Goal: Obtain resource: Download file/media

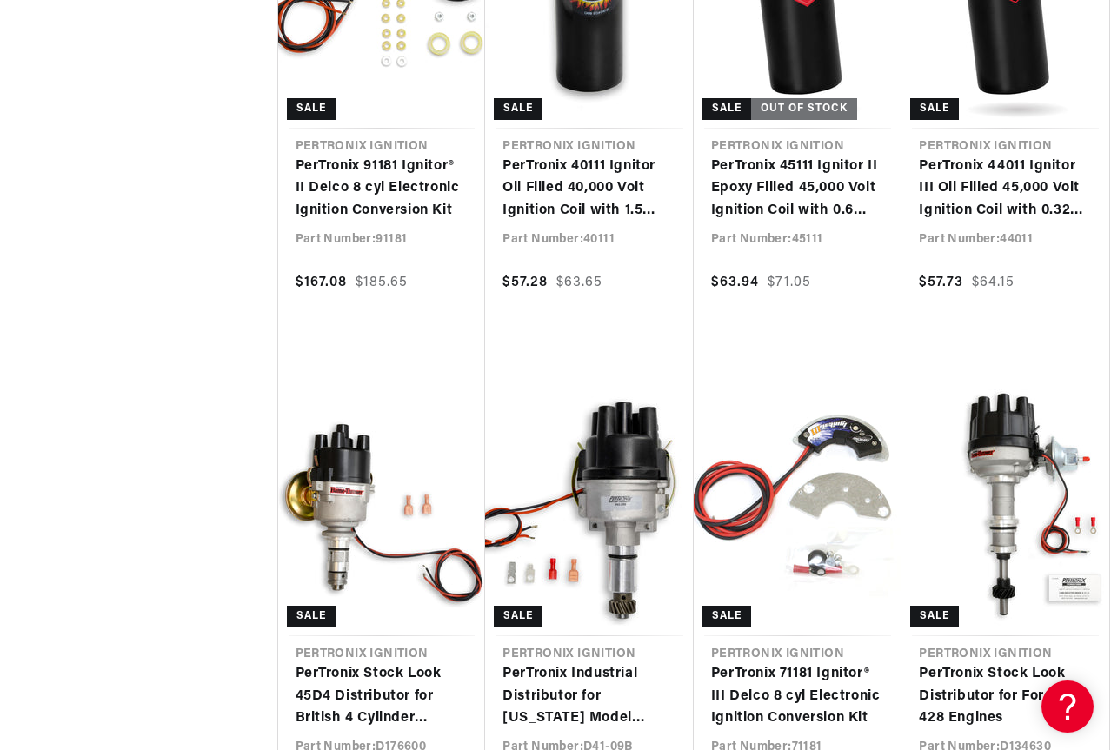
scroll to position [0, 930]
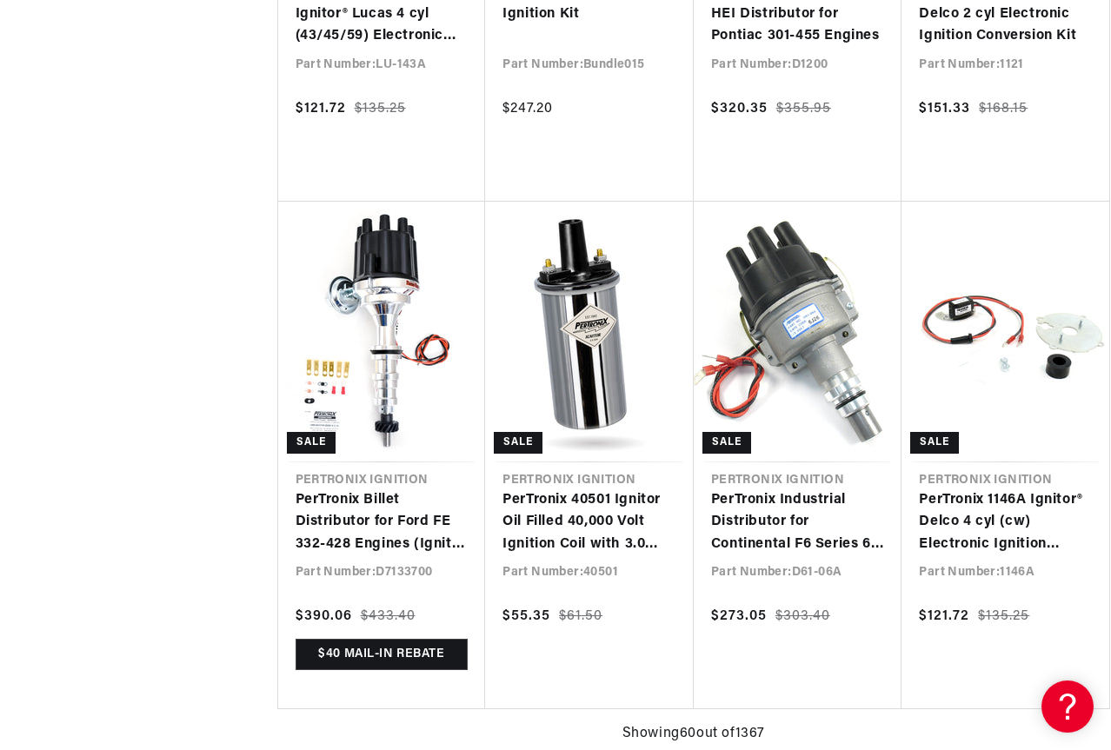
scroll to position [0, 1859]
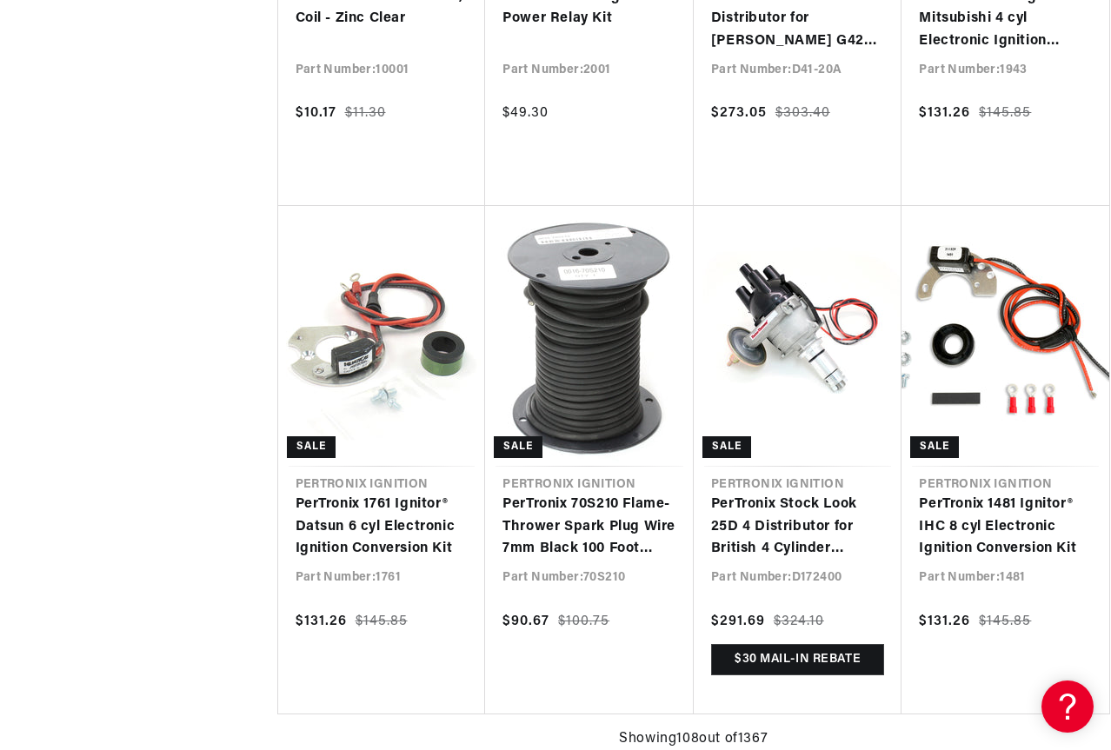
scroll to position [0, 739]
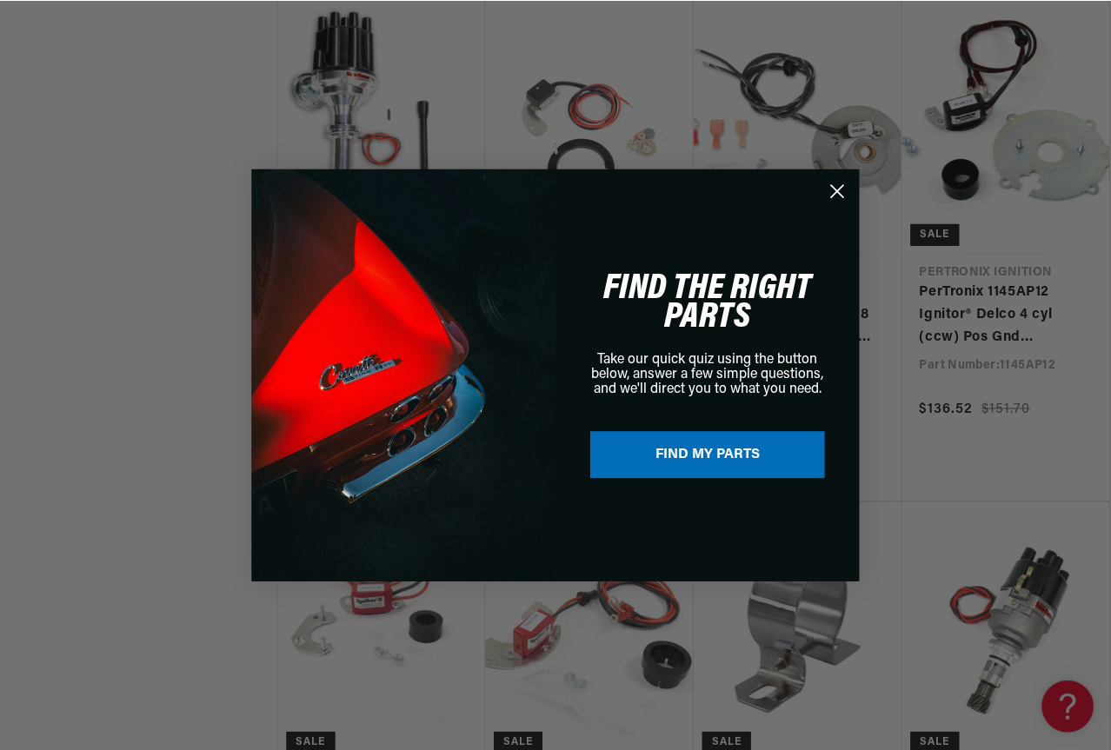
scroll to position [0, 1859]
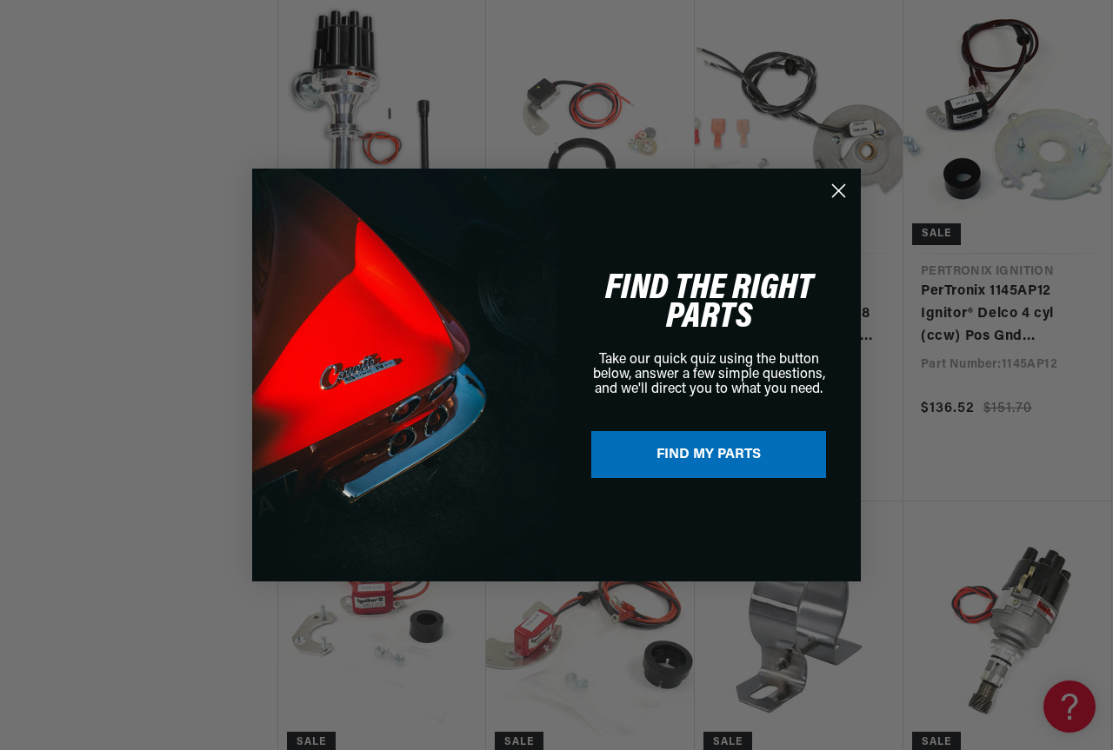
click at [197, 178] on div "Close dialog FIND THE RIGHT PARTS Take our quick quiz using the button below, a…" at bounding box center [556, 375] width 1113 height 750
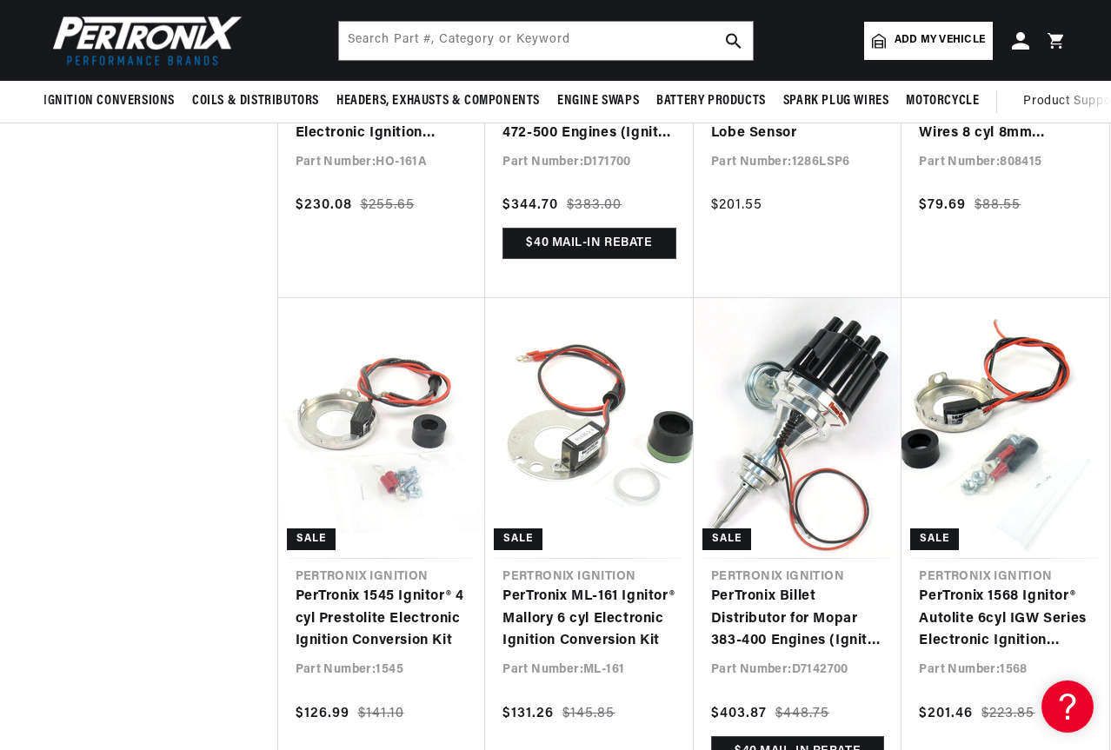
scroll to position [37047, 0]
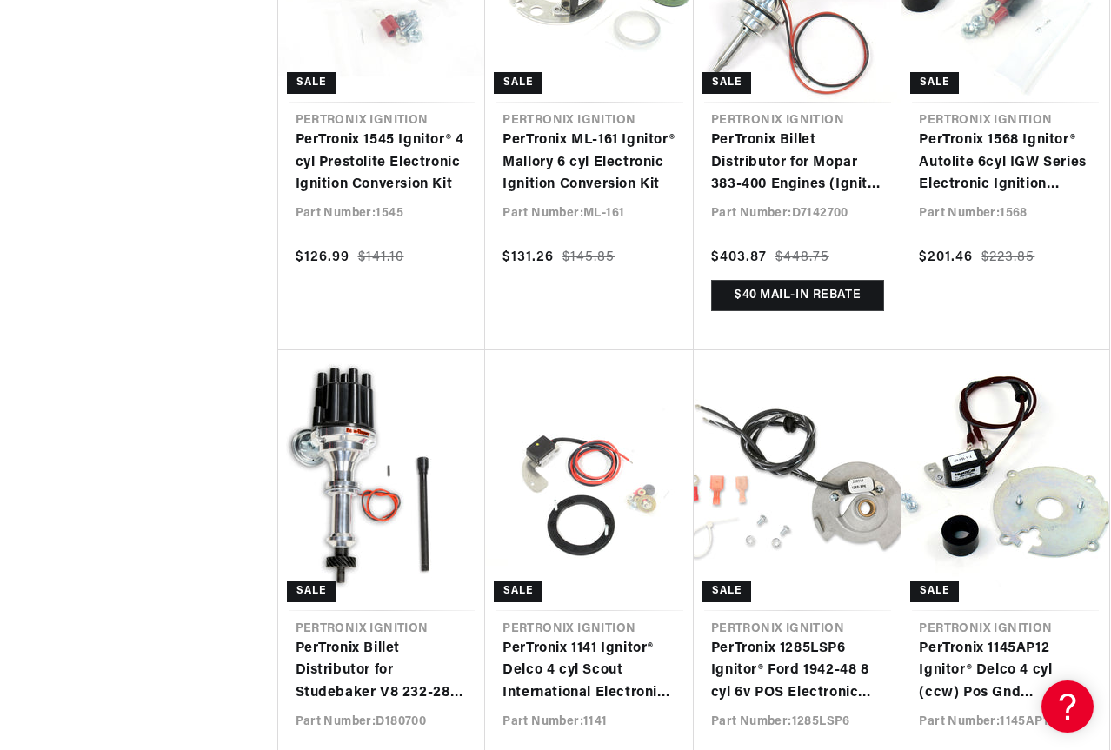
scroll to position [38072, 0]
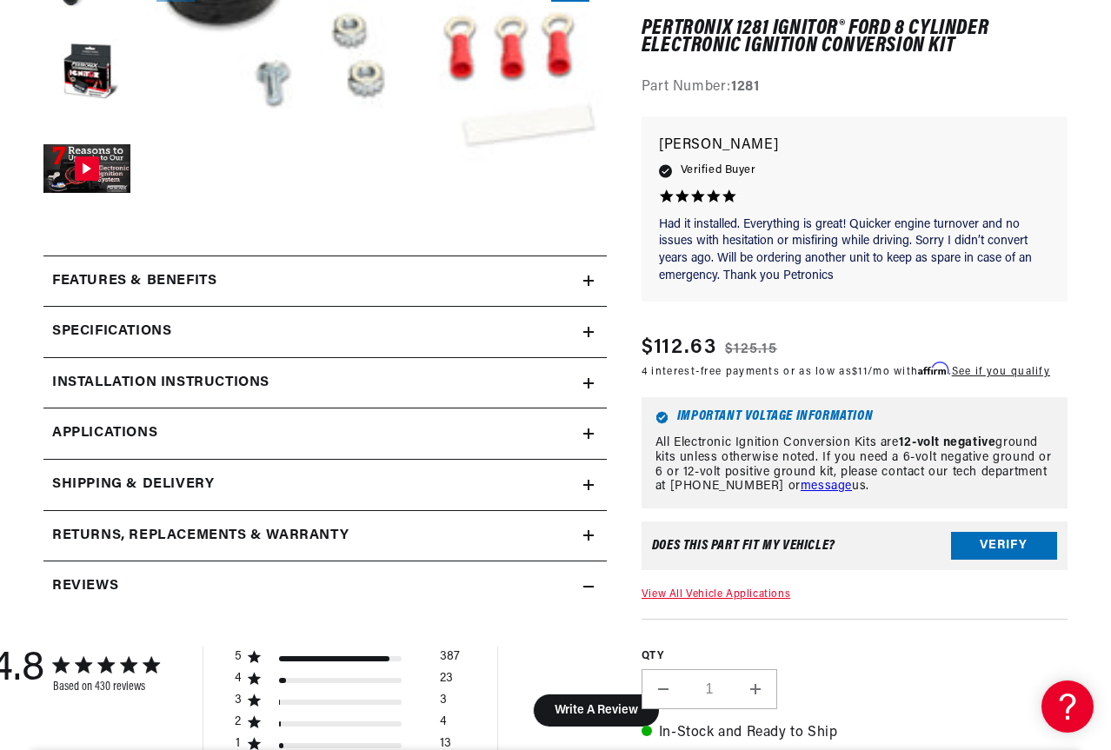
scroll to position [522, 0]
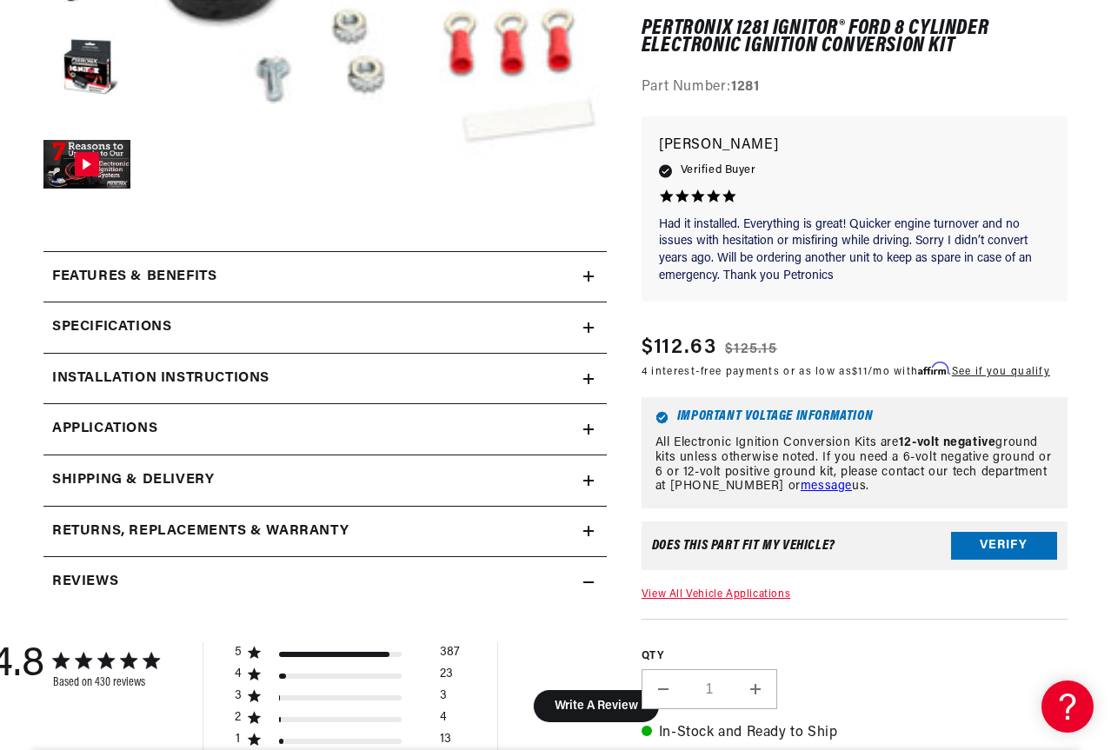
click at [207, 388] on h2 "Installation instructions" at bounding box center [160, 379] width 217 height 23
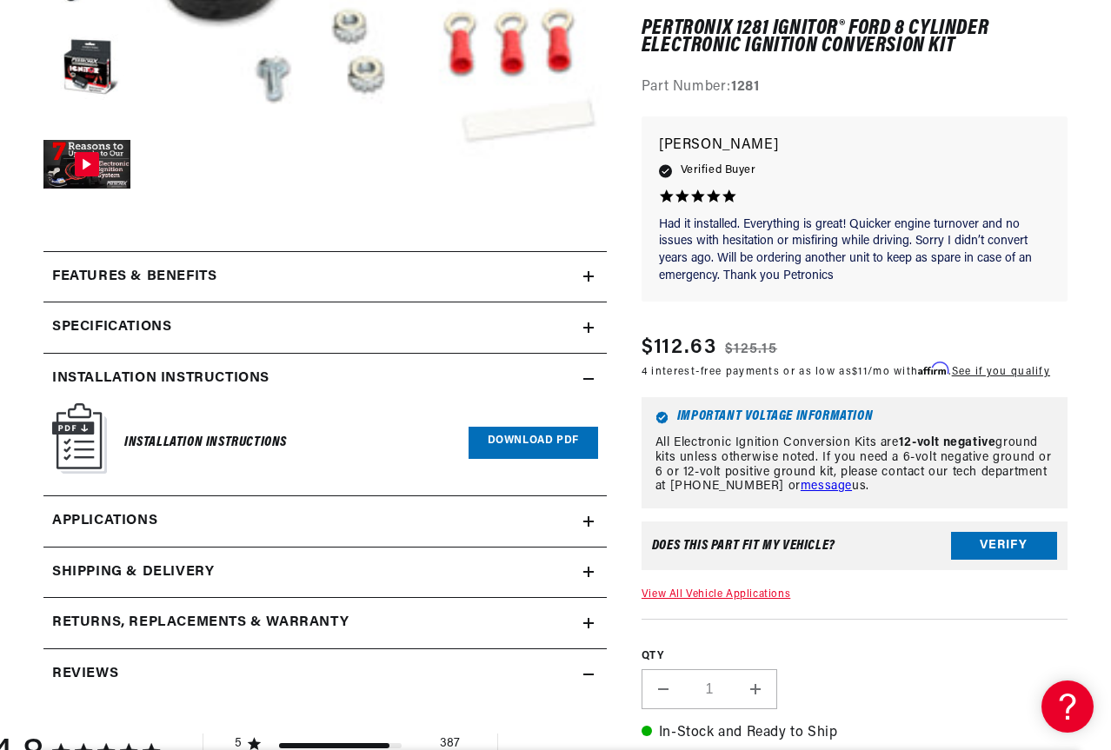
click at [525, 450] on link "Download PDF" at bounding box center [534, 443] width 130 height 32
click at [576, 453] on link "Download PDF" at bounding box center [534, 443] width 130 height 32
